Goal: Navigation & Orientation: Go to known website

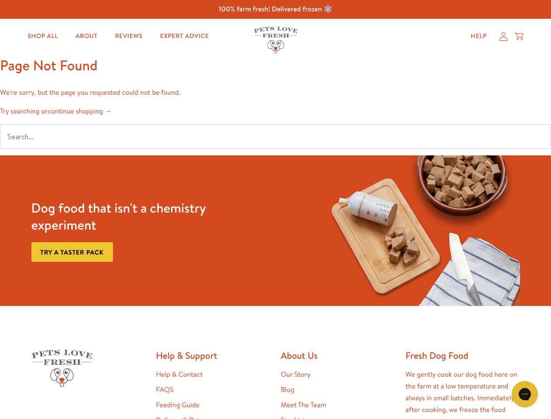
click at [275, 209] on div "Dog food that isn't a chemistry experiment Try a taster pack" at bounding box center [275, 230] width 495 height 150
click at [524, 394] on icon "Gorgias live chat" at bounding box center [524, 393] width 8 height 8
